Goal: Find specific page/section: Find specific page/section

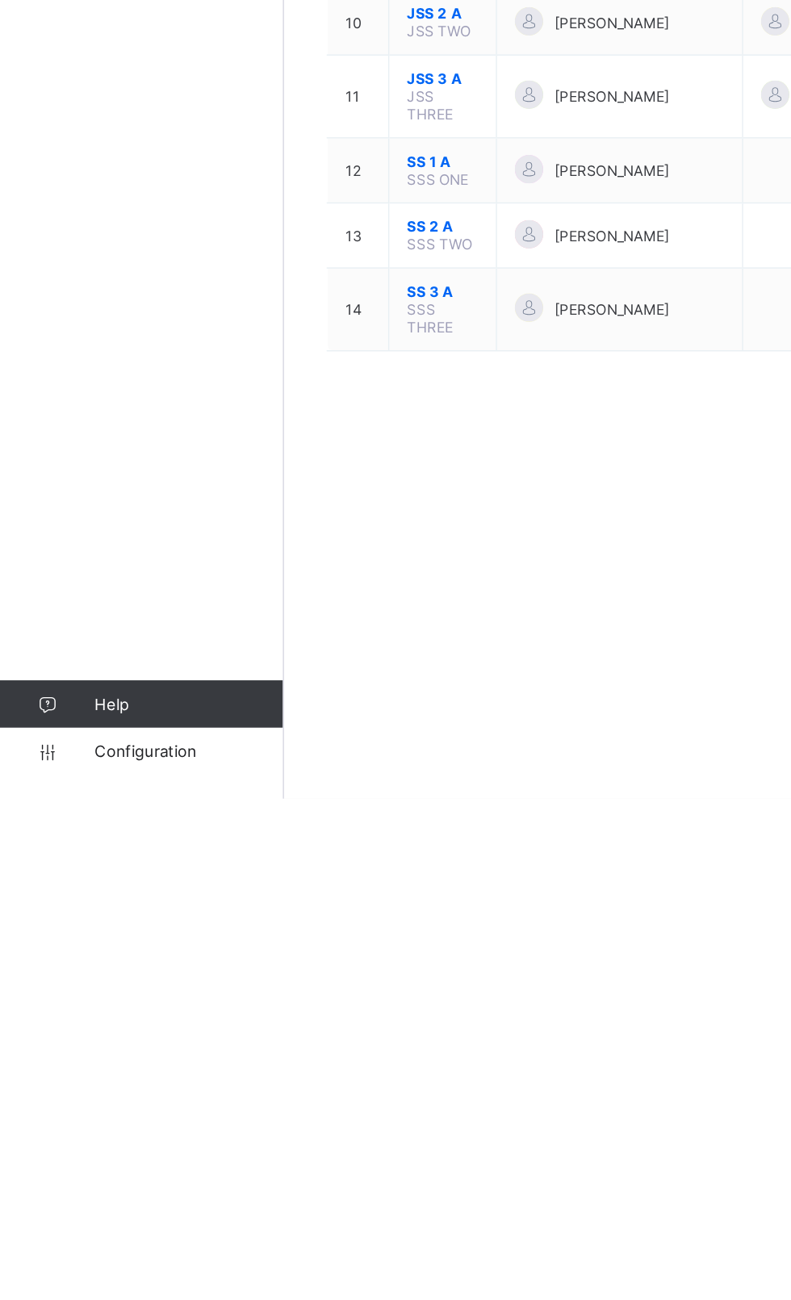
click at [82, 1274] on span "Configuration" at bounding box center [129, 1267] width 128 height 13
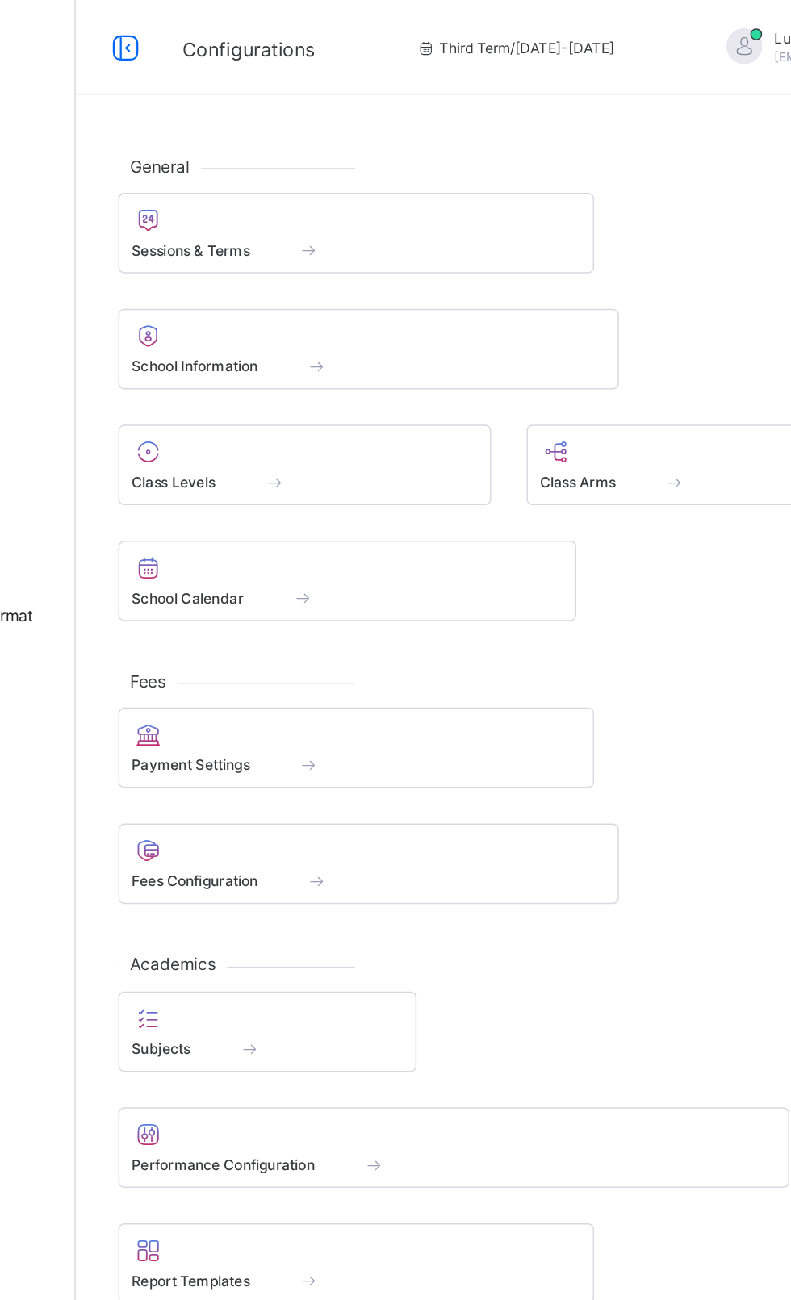
click at [497, 144] on div at bounding box center [385, 149] width 307 height 19
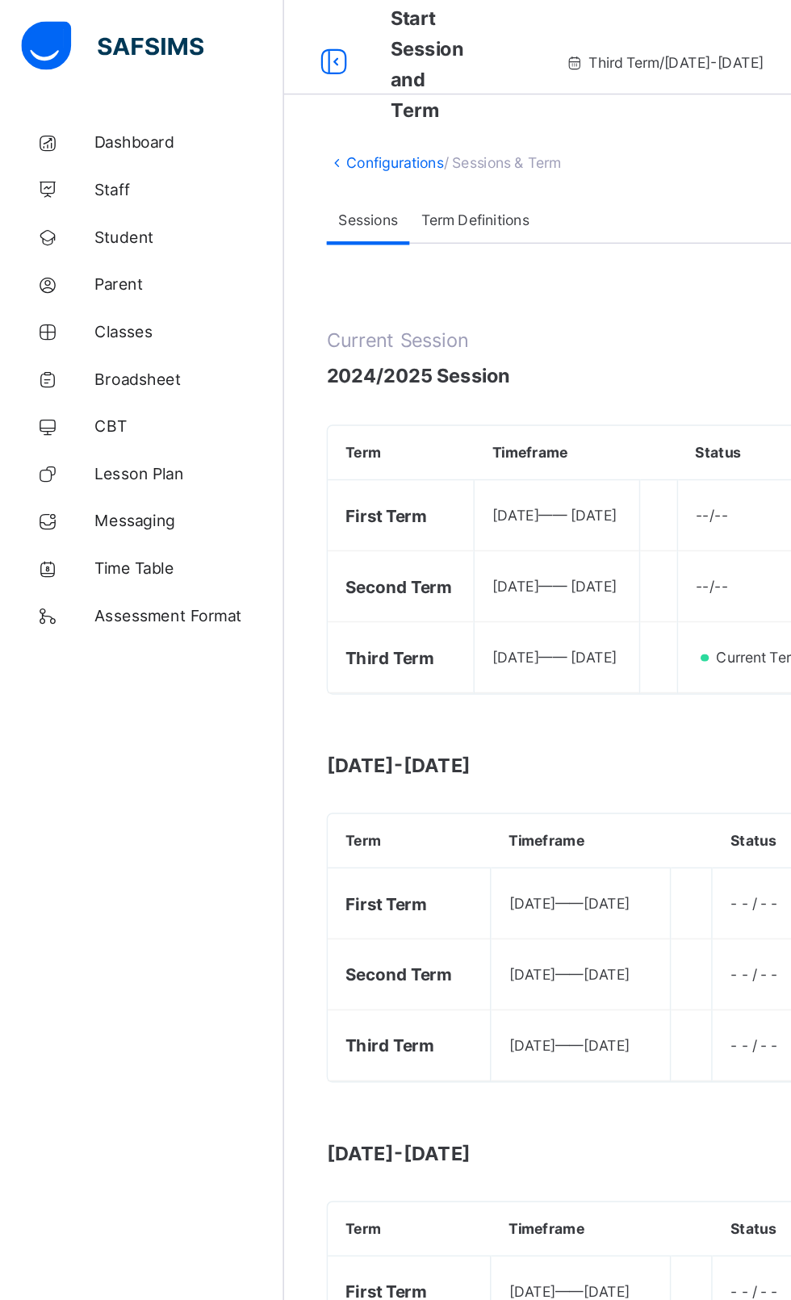
click at [109, 273] on link "Broadsheet" at bounding box center [97, 258] width 194 height 32
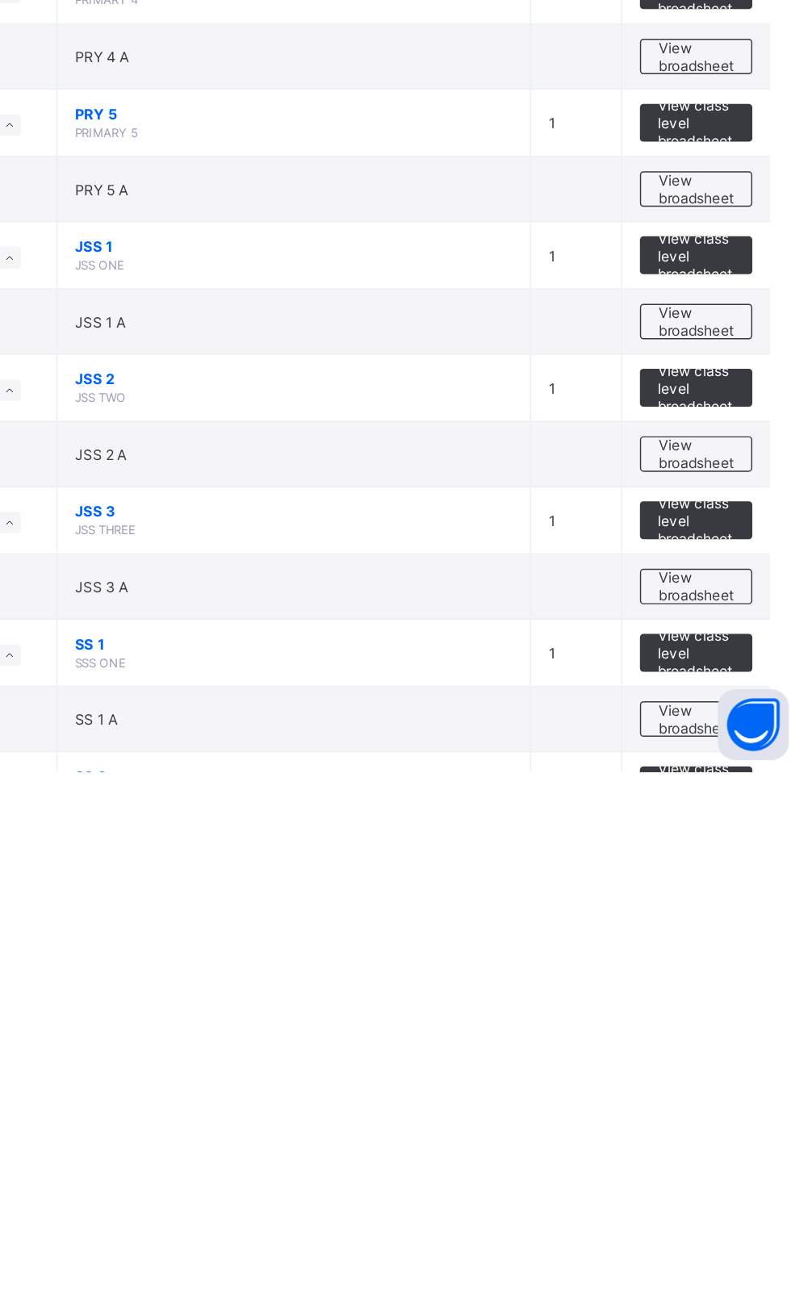
click at [720, 1299] on span "View class level broadsheet" at bounding box center [711, 1309] width 52 height 36
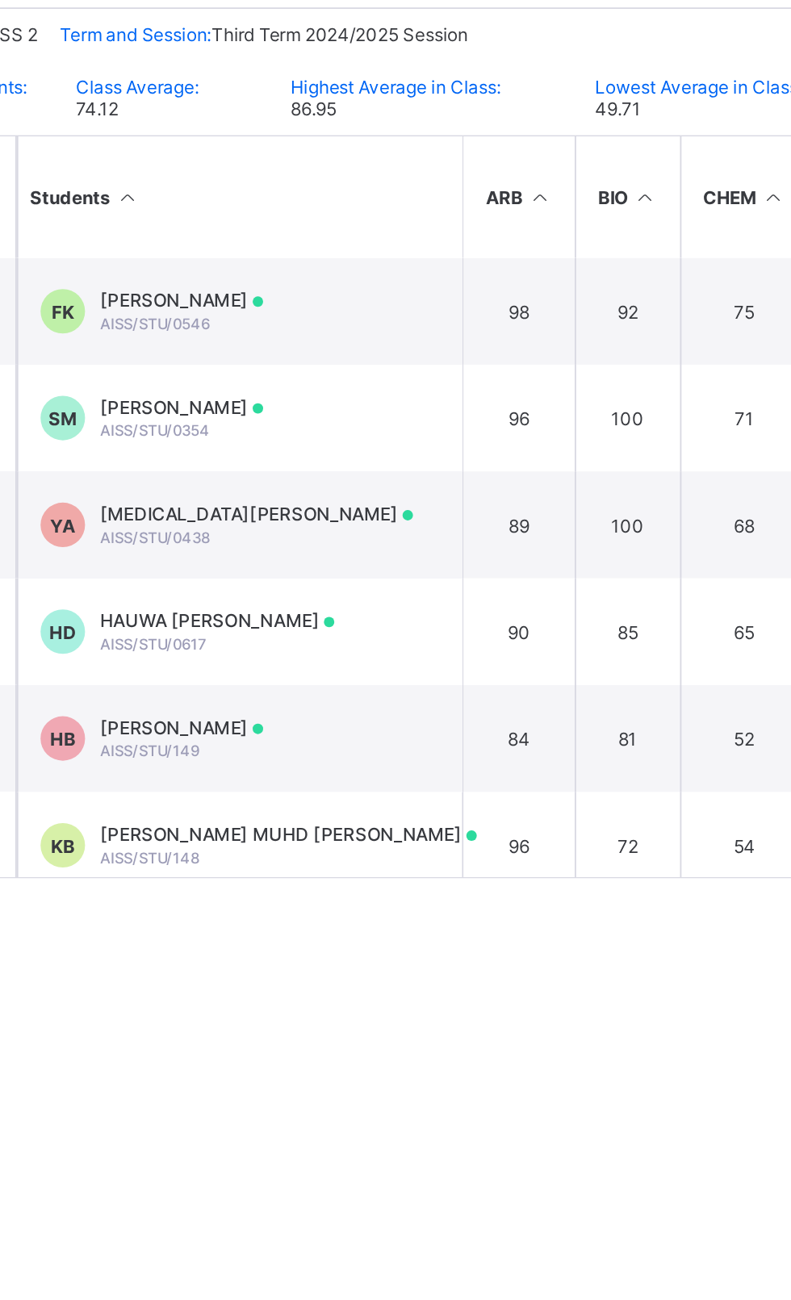
click at [421, 748] on div "HAUWA [PERSON_NAME] AISS/STU/0617" at bounding box center [399, 745] width 127 height 24
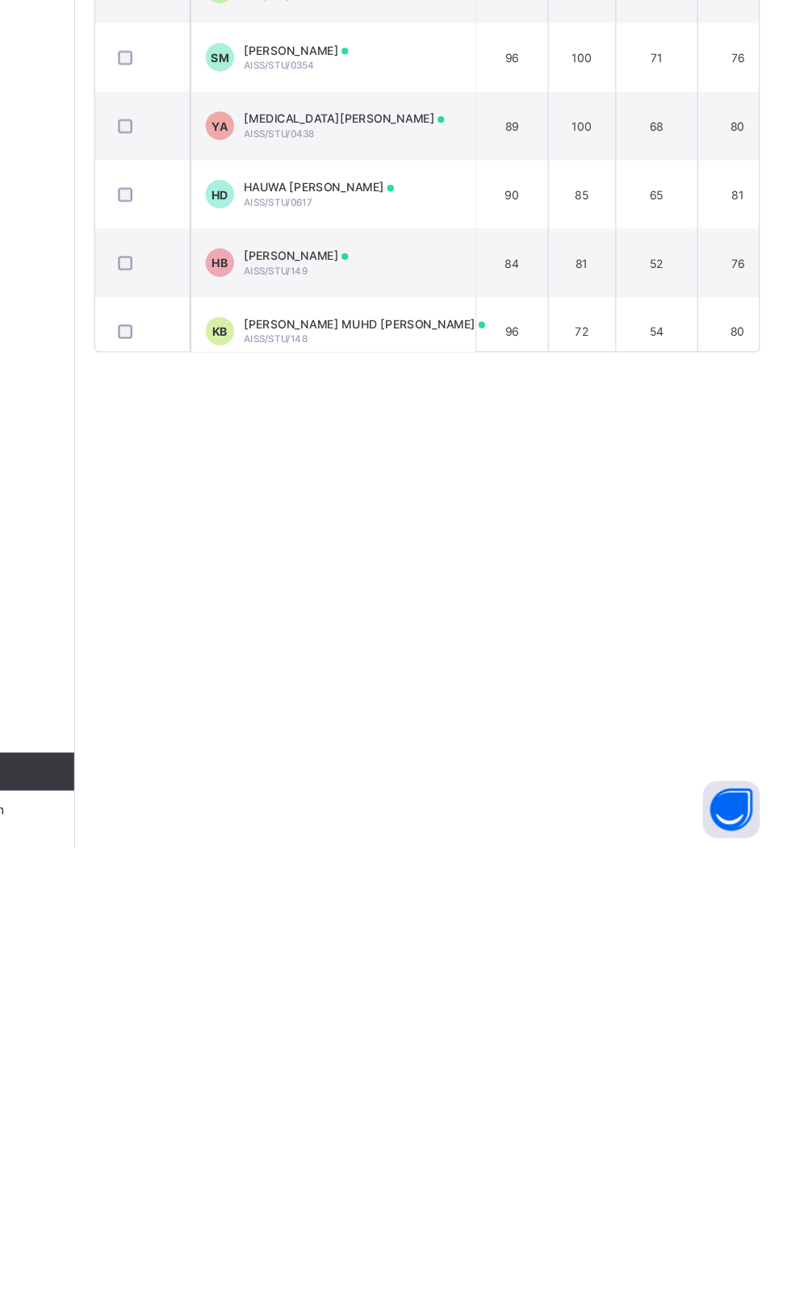
click at [477, 857] on td "KB [PERSON_NAME] MUHD BAKO AISS/STU/148" at bounding box center [412, 861] width 242 height 58
